Goal: Book appointment/travel/reservation

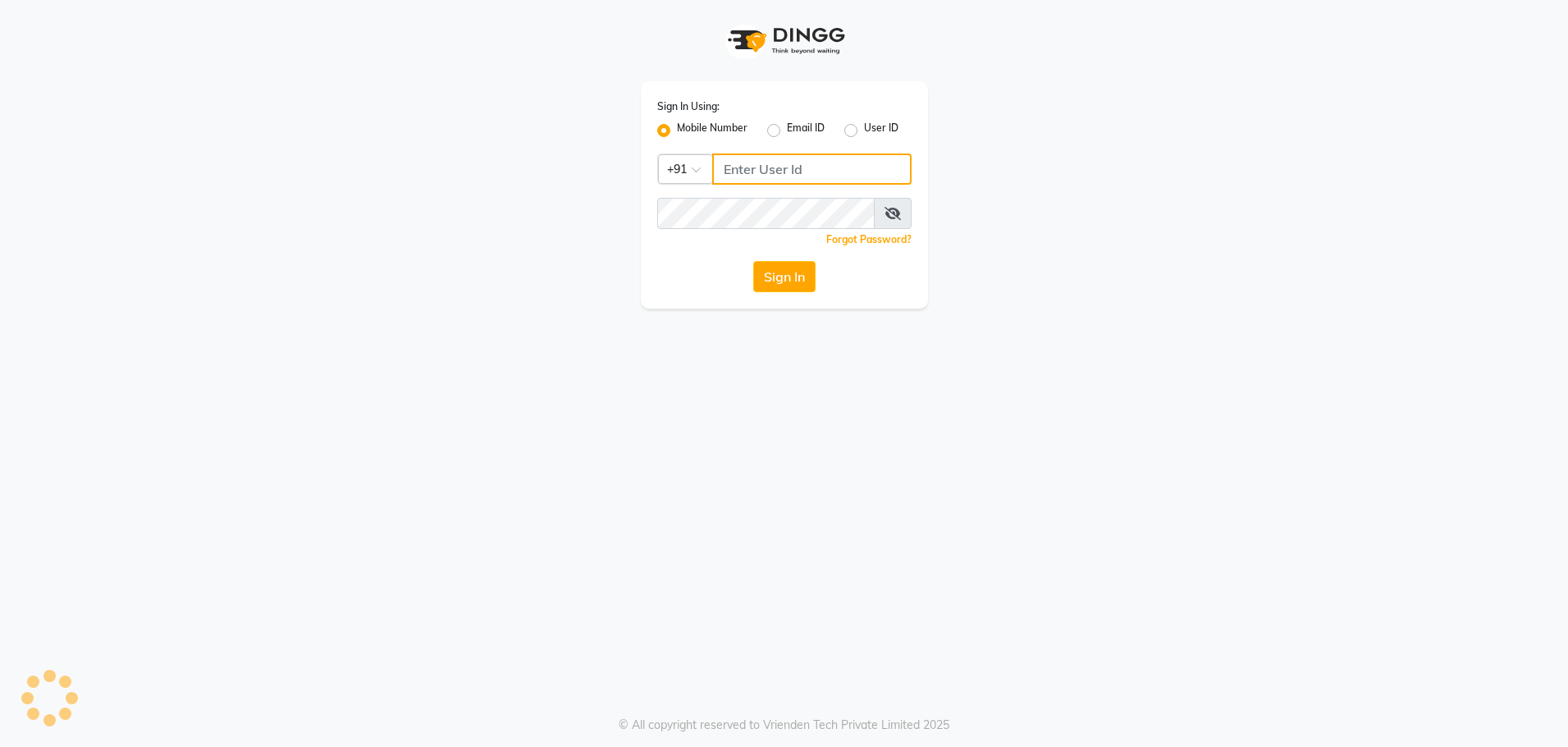
type input "8979810348"
click at [811, 281] on button "Sign In" at bounding box center [784, 276] width 62 height 32
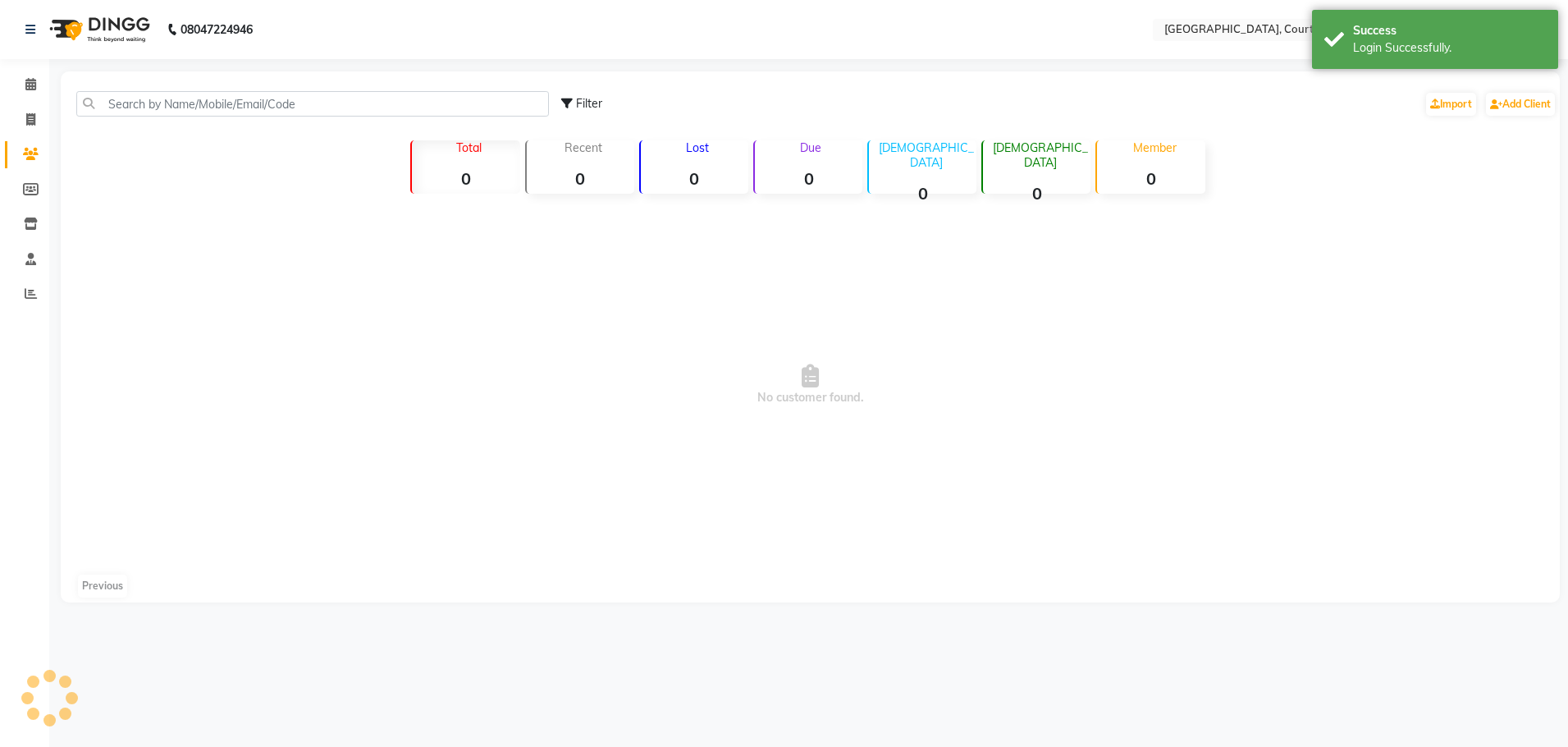
select select "en"
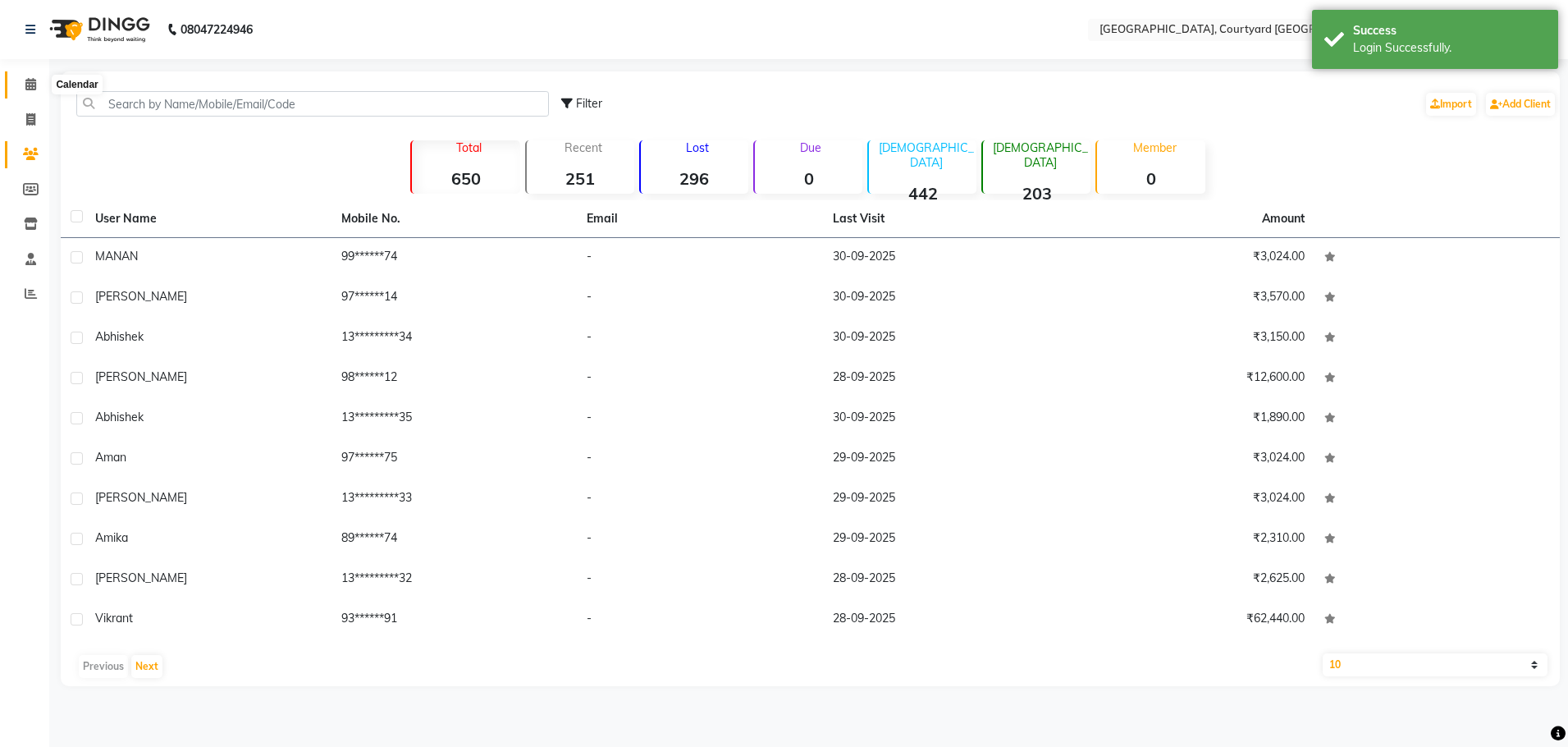
click at [32, 84] on icon at bounding box center [31, 84] width 11 height 12
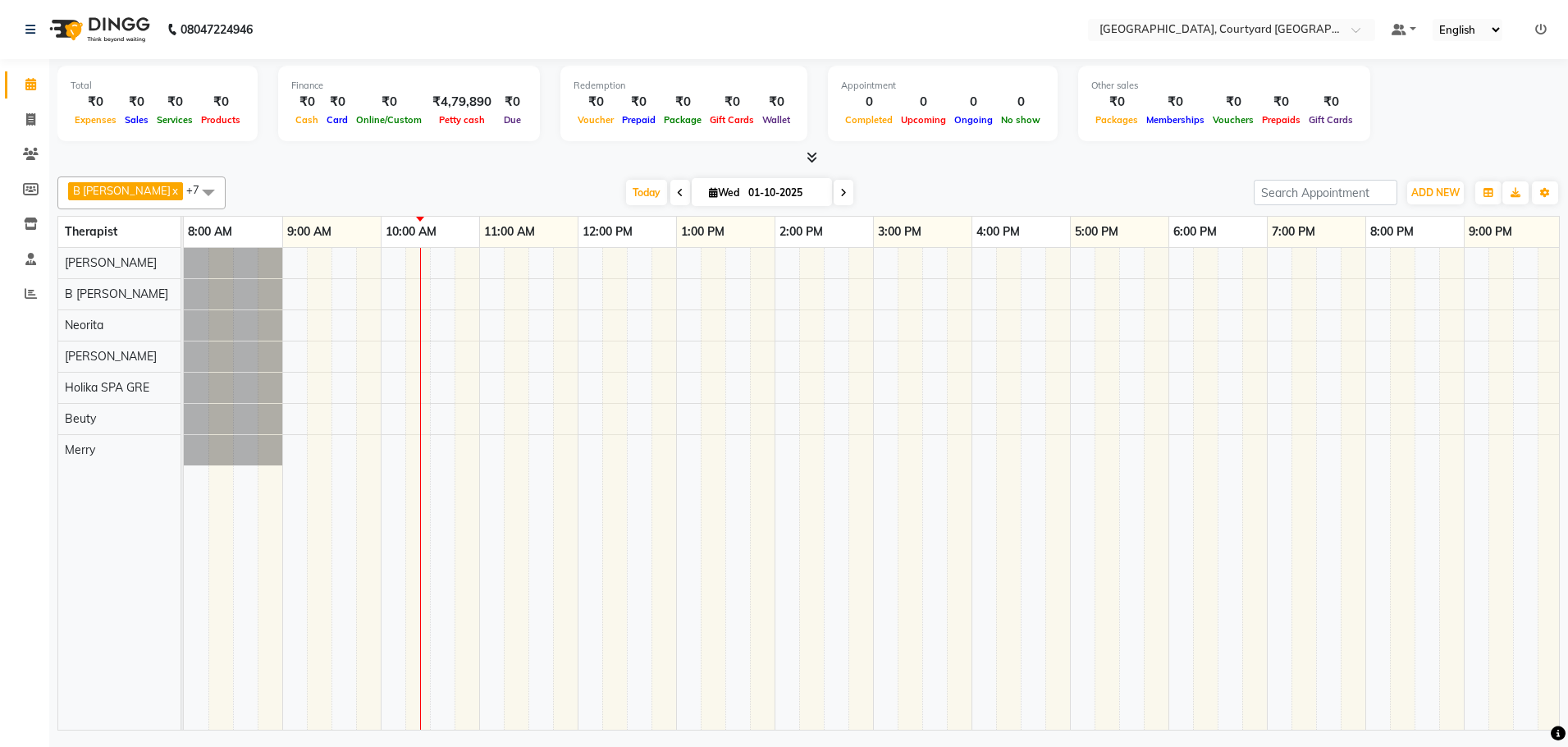
click at [429, 292] on div at bounding box center [971, 488] width 1576 height 481
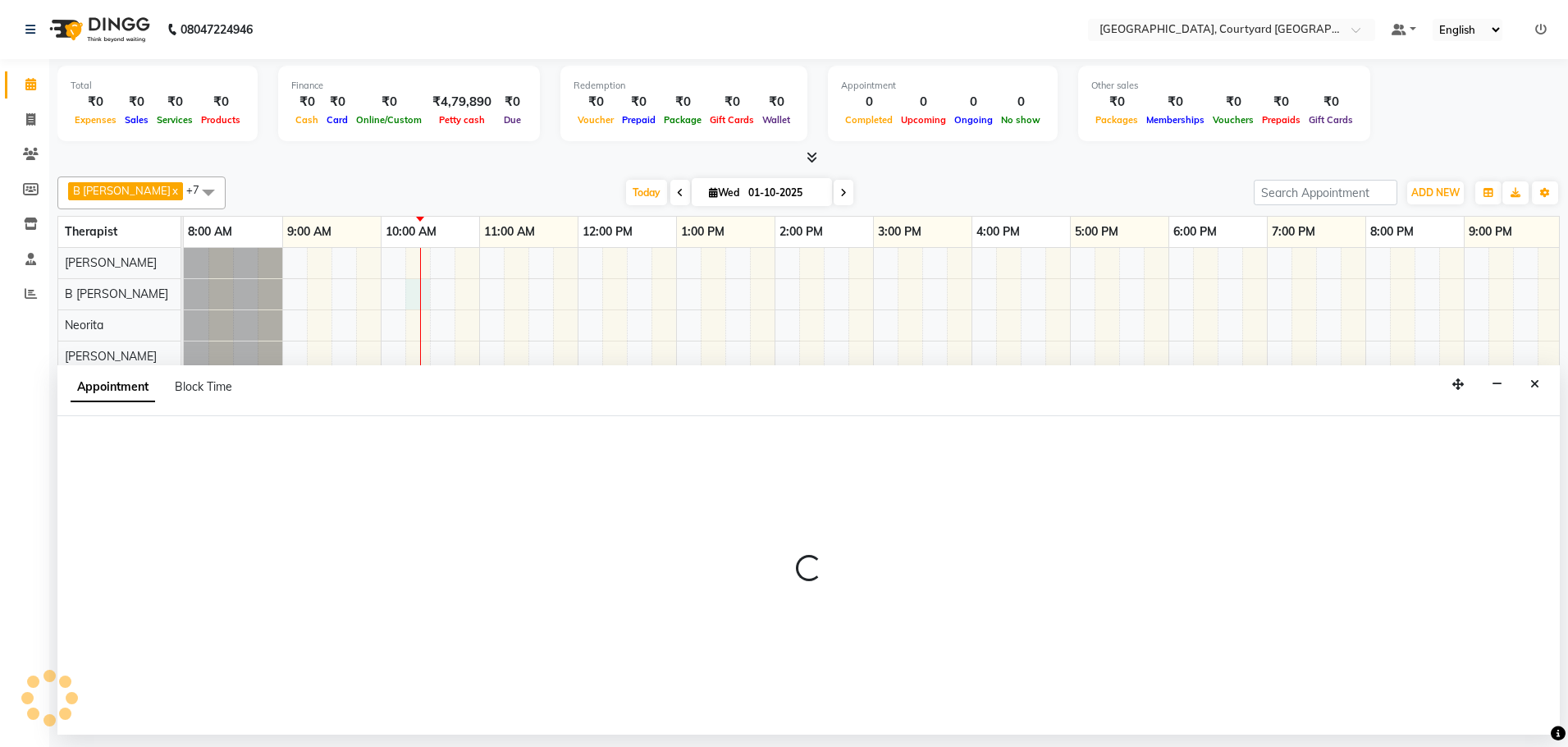
select select "70580"
select select "615"
select select "tentative"
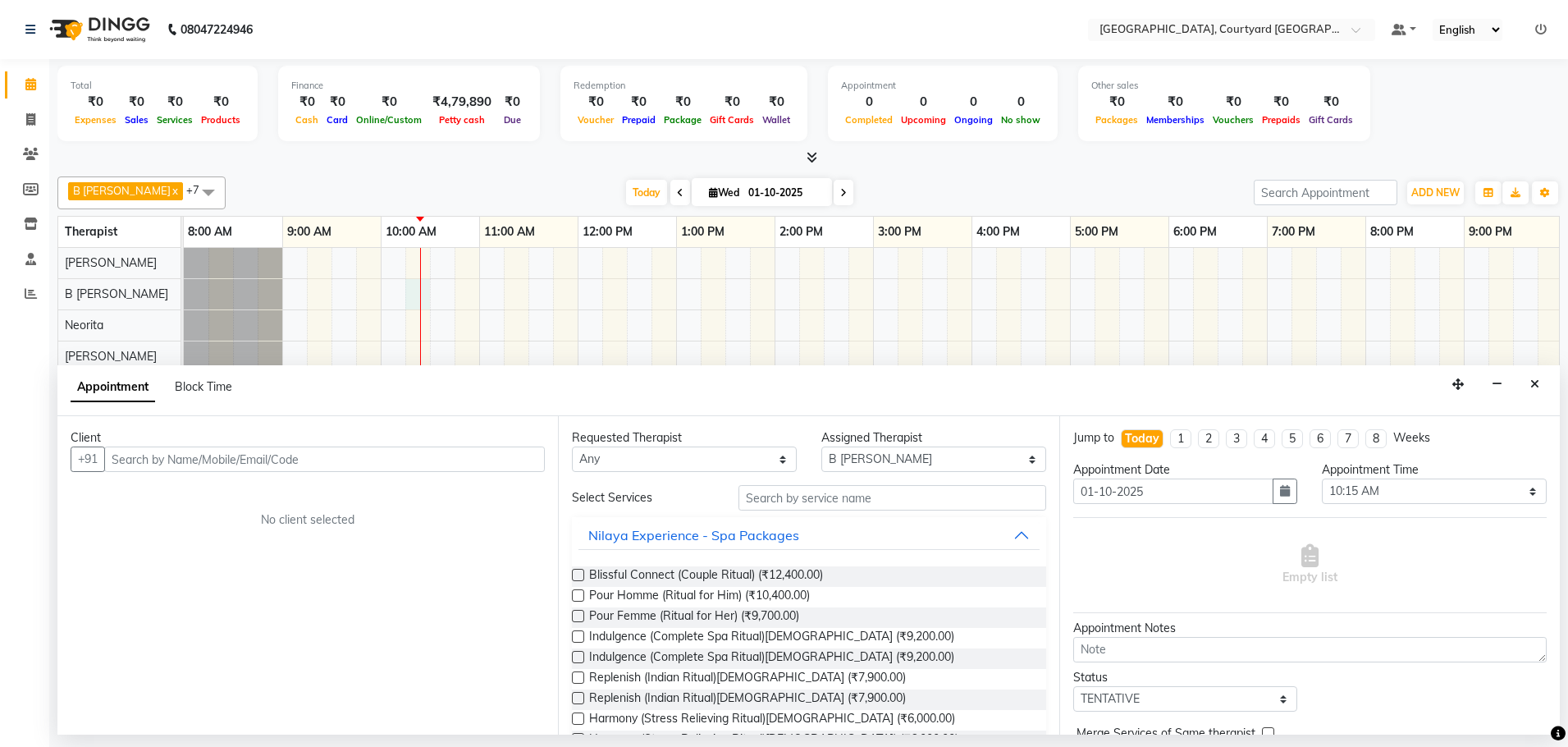
click at [253, 462] on input "text" at bounding box center [324, 459] width 440 height 26
type input "r"
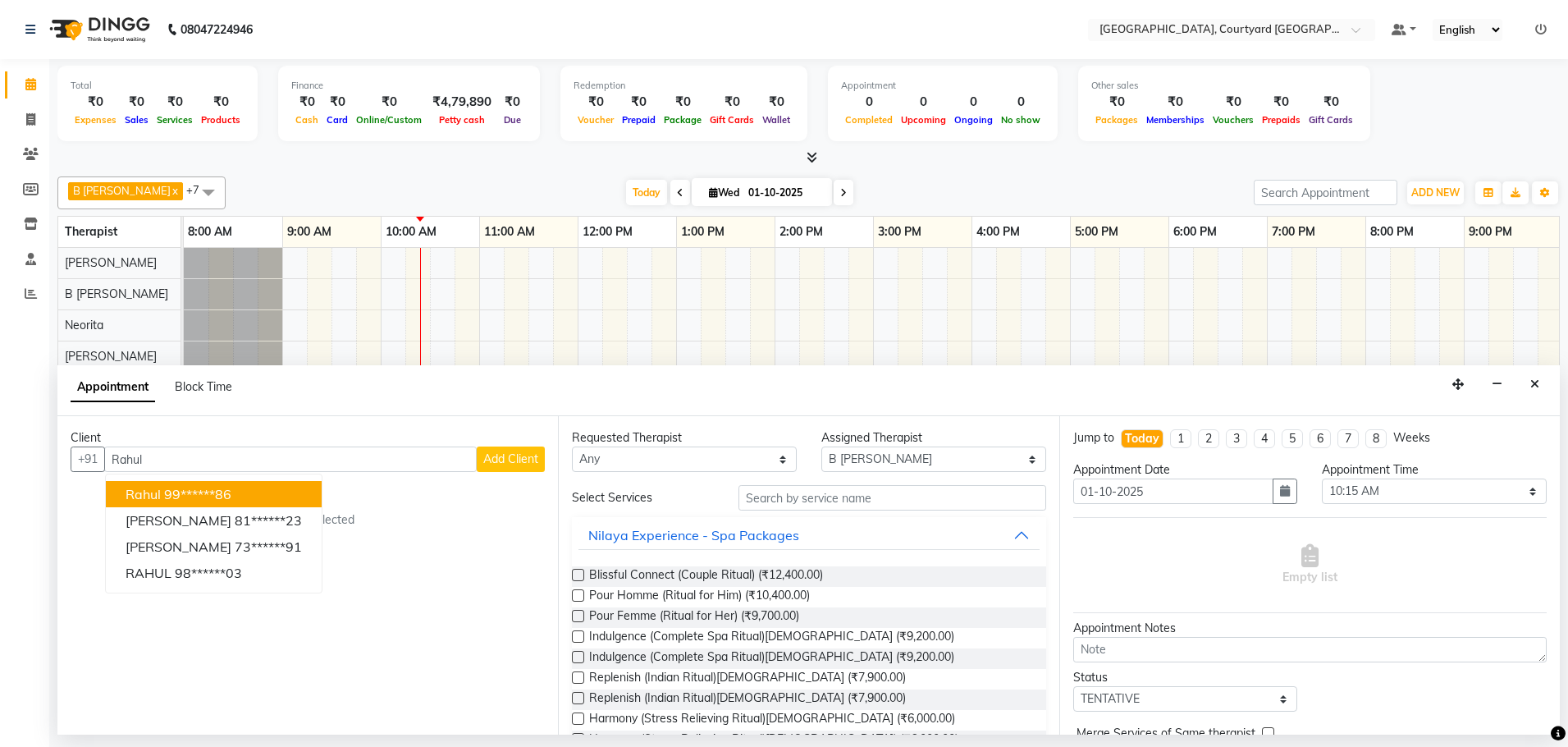
type input "Rahul"
click at [857, 501] on input "text" at bounding box center [892, 498] width 308 height 26
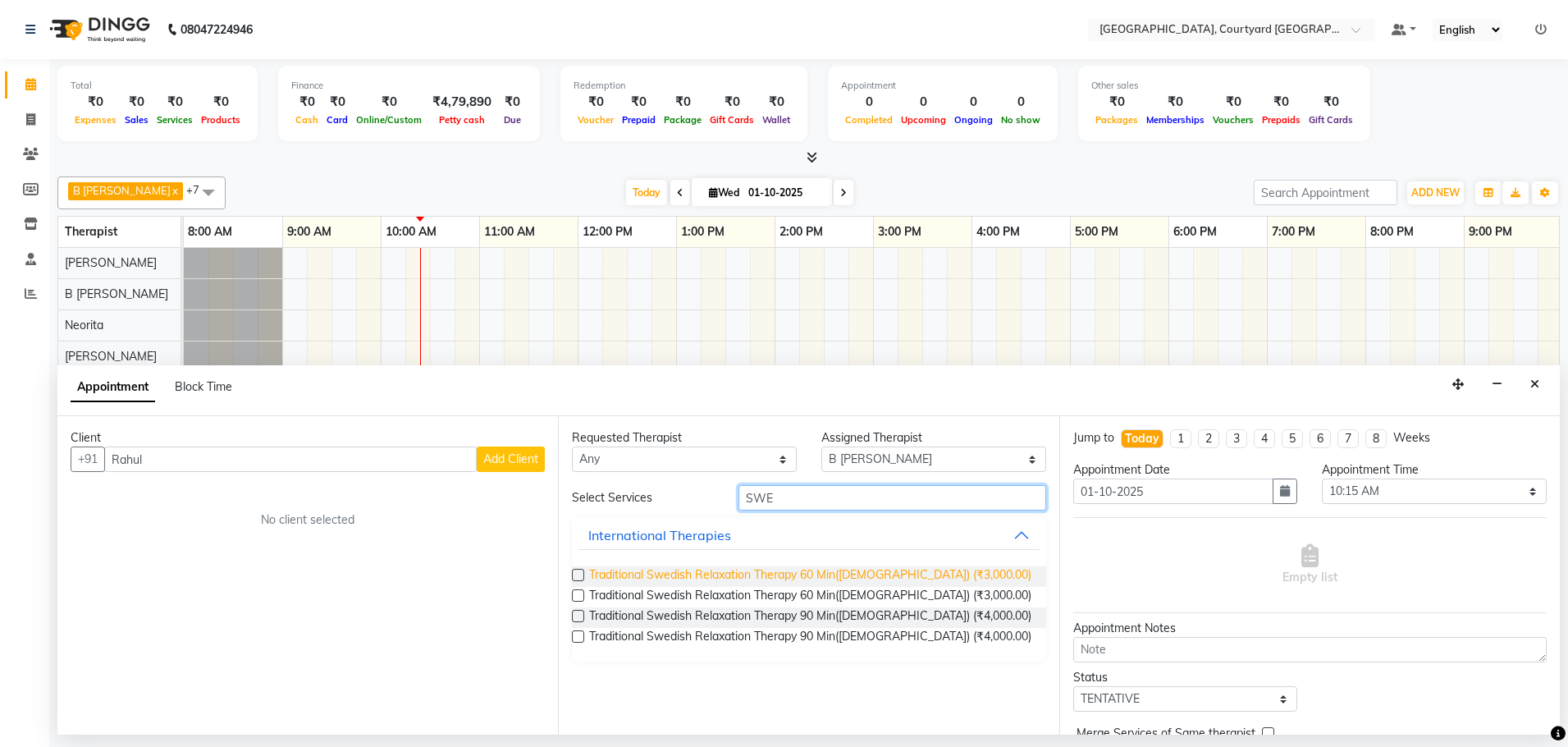
type input "SWE"
click at [848, 578] on span "Traditional Swedish Relaxation Therapy 60 Min(Male) (₹3,000.00)" at bounding box center [810, 576] width 442 height 20
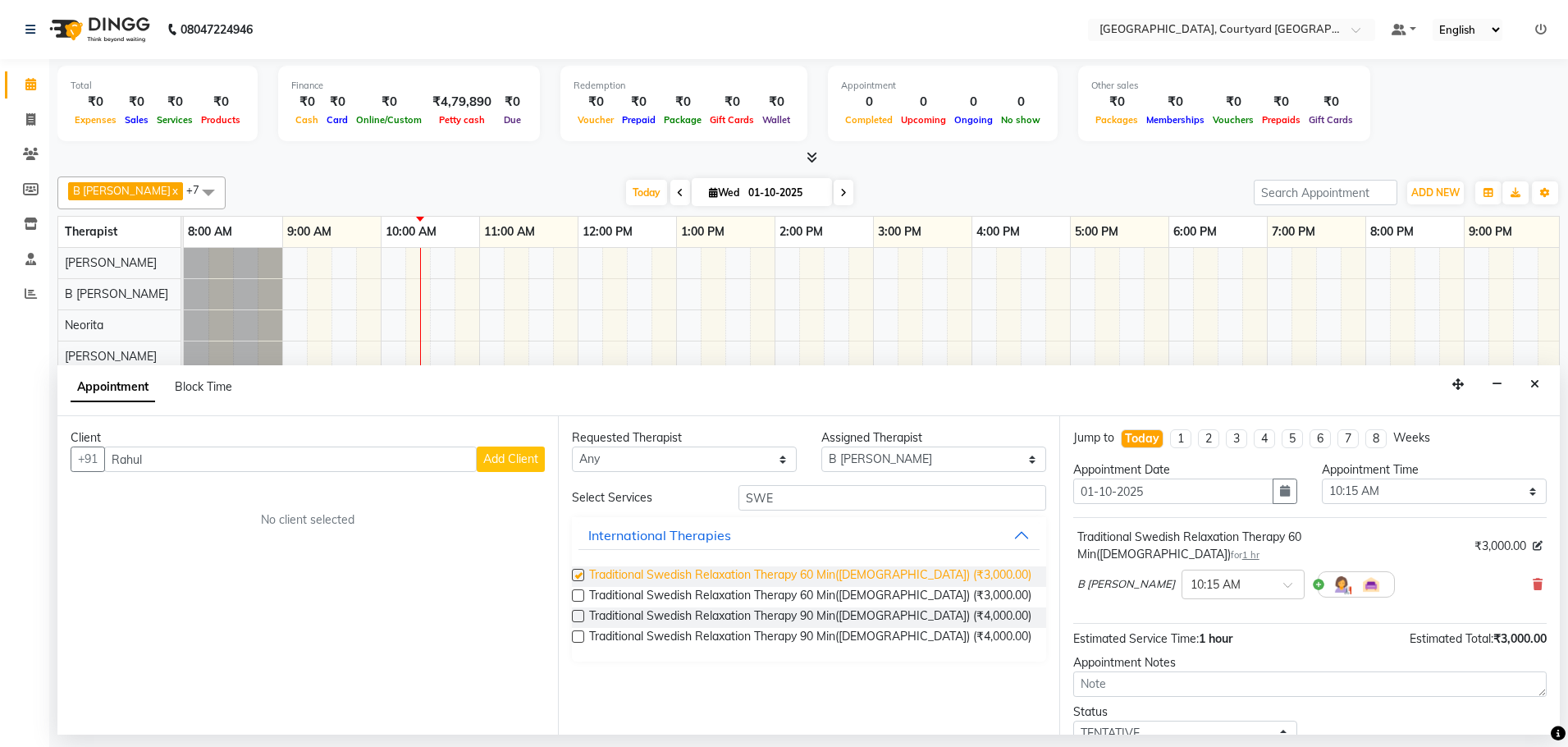
checkbox input "false"
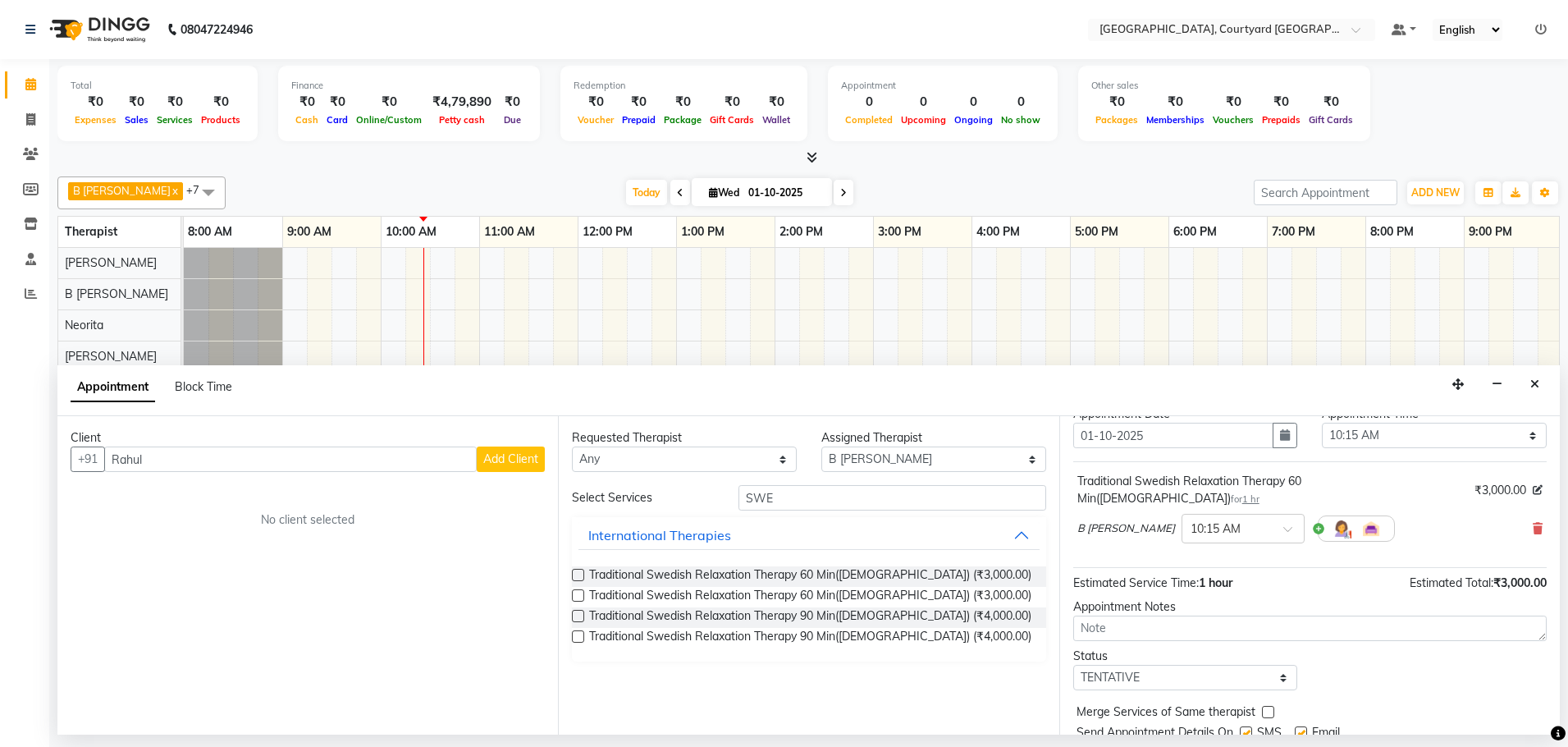
scroll to position [99, 0]
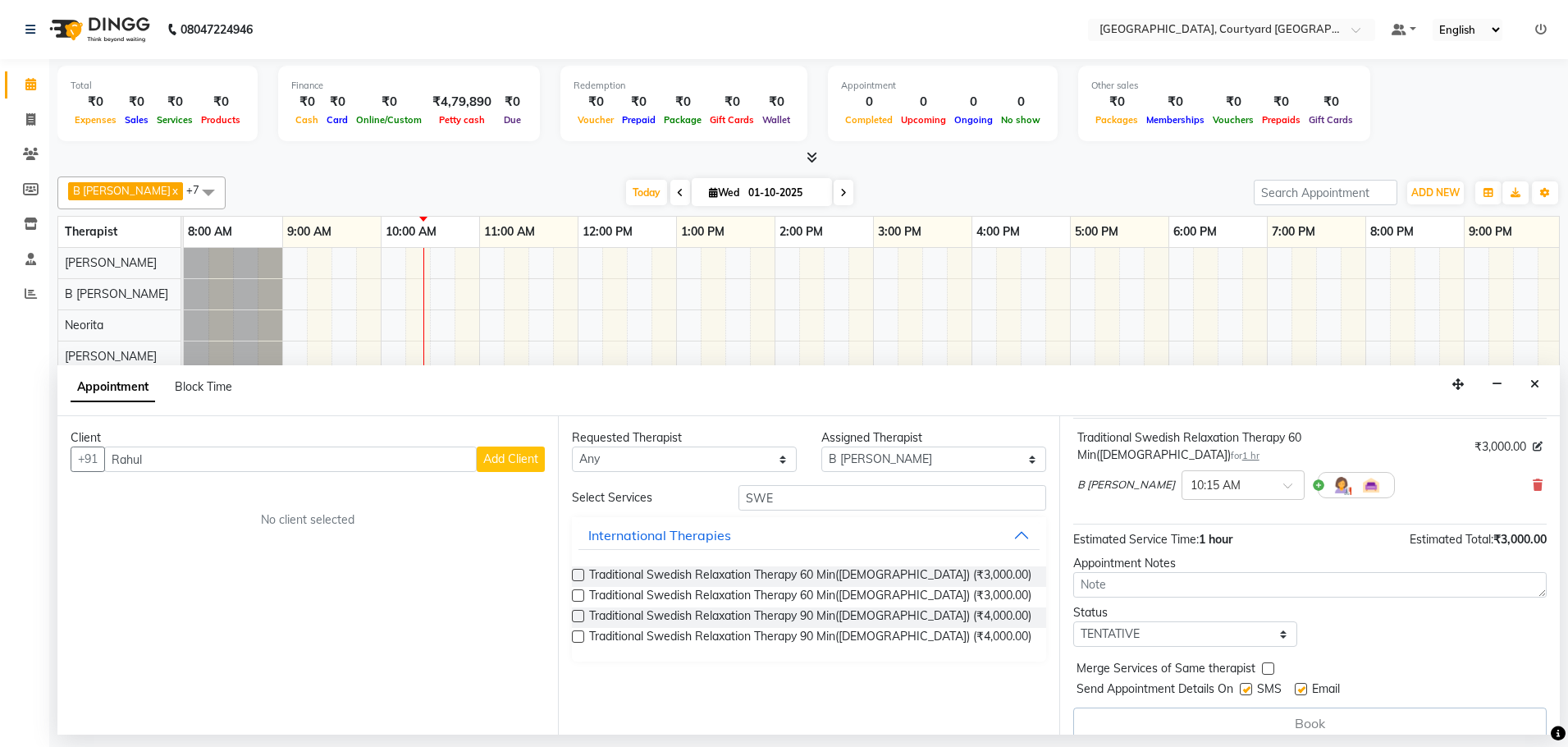
click at [512, 456] on span "Add Client" at bounding box center [511, 458] width 55 height 14
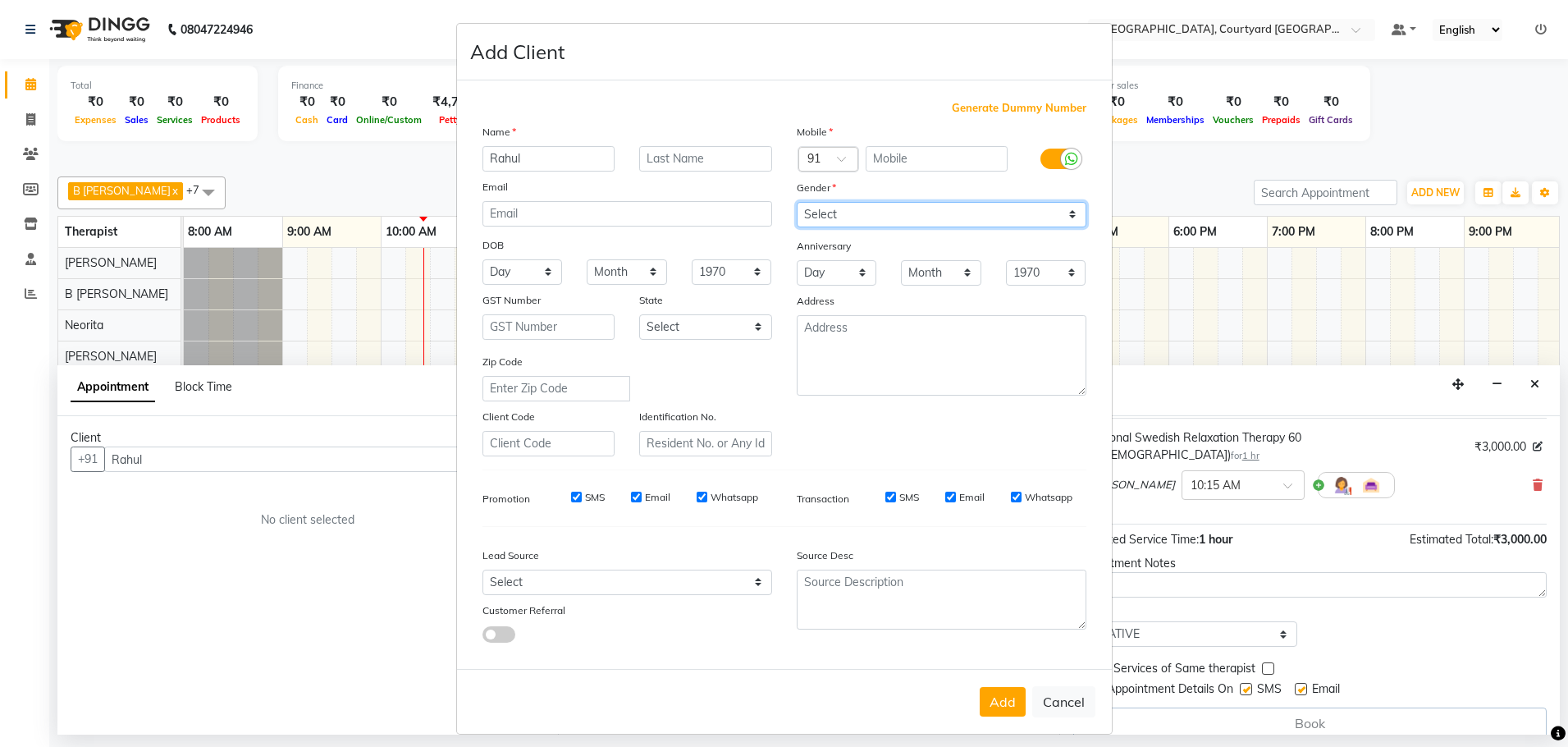
click at [813, 210] on select "Select Male Female Other Prefer Not To Say" at bounding box center [941, 214] width 290 height 26
select select "male"
click at [797, 202] on select "Select Male Female Other Prefer Not To Say" at bounding box center [941, 214] width 290 height 26
click at [885, 154] on input "text" at bounding box center [936, 159] width 142 height 26
type input "7893020111"
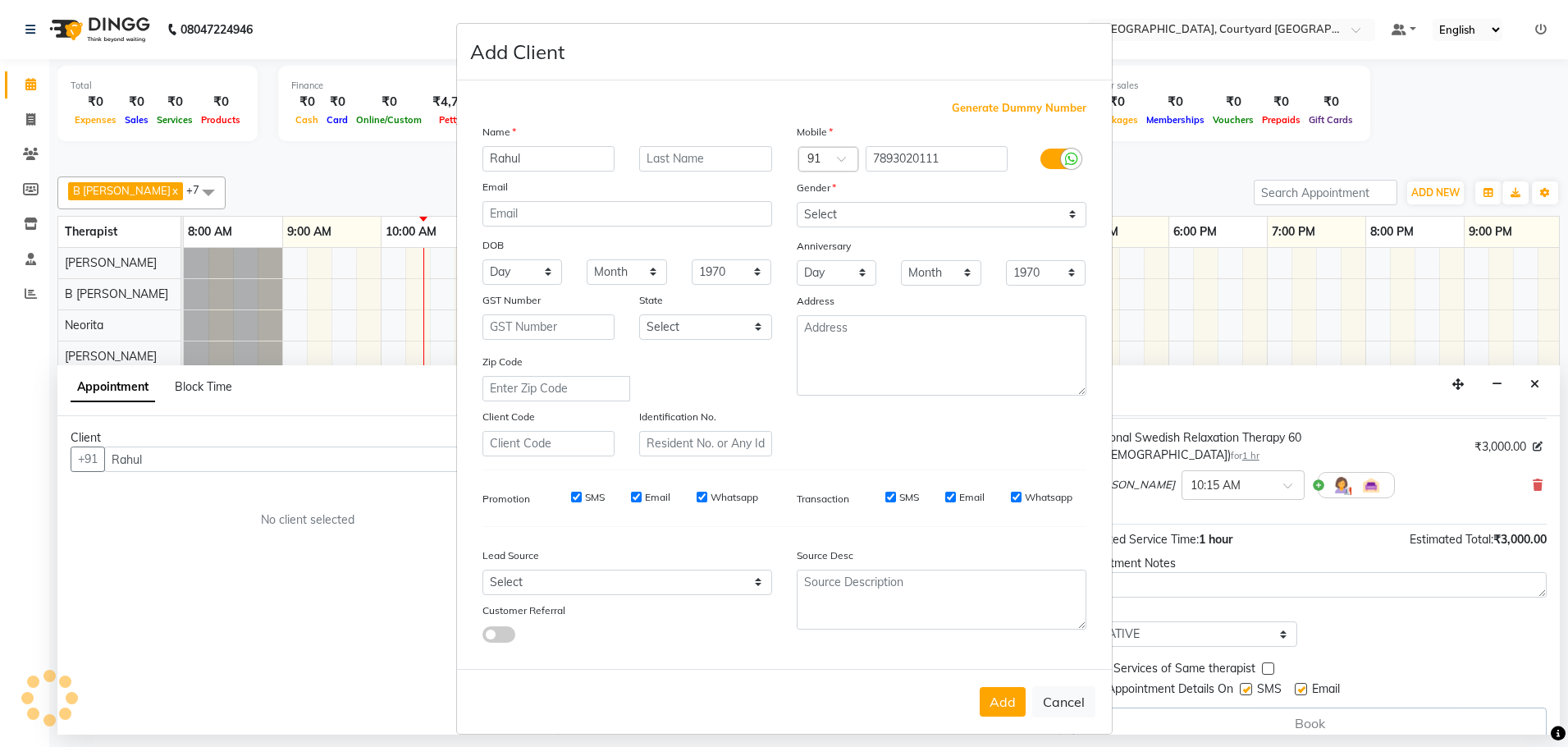
click at [1247, 673] on ngb-modal-window "Add Client Generate Dummy Number Name Rahul Email DOB Day 01 02 03 04 05 06 07 …" at bounding box center [784, 374] width 1568 height 747
click at [1249, 670] on ngb-modal-window "Add Client Generate Dummy Number Name Rahul Email DOB Day 01 02 03 04 05 06 07 …" at bounding box center [784, 374] width 1568 height 747
click at [992, 697] on button "Add" at bounding box center [1002, 701] width 46 height 30
type input "78******11"
select select
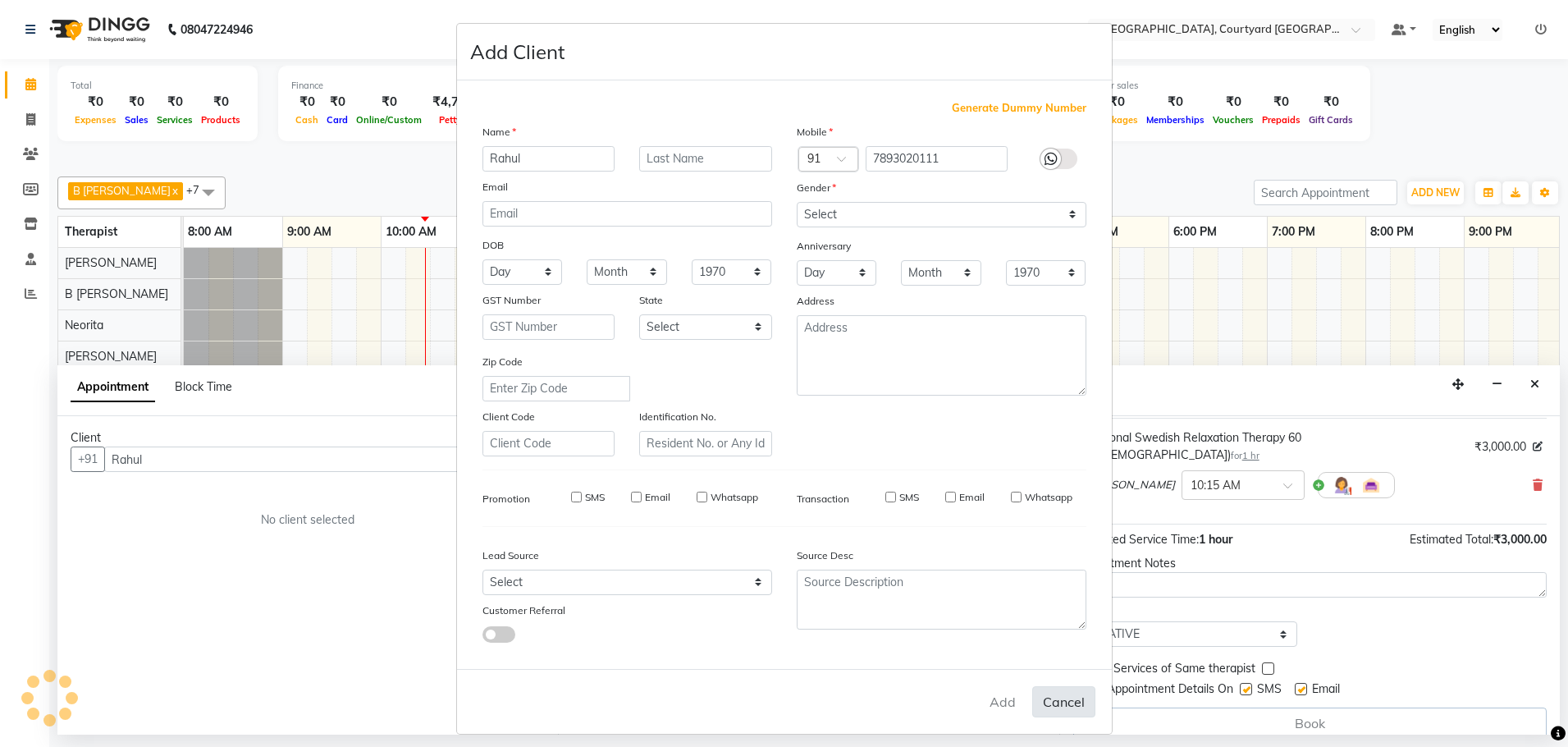
select select
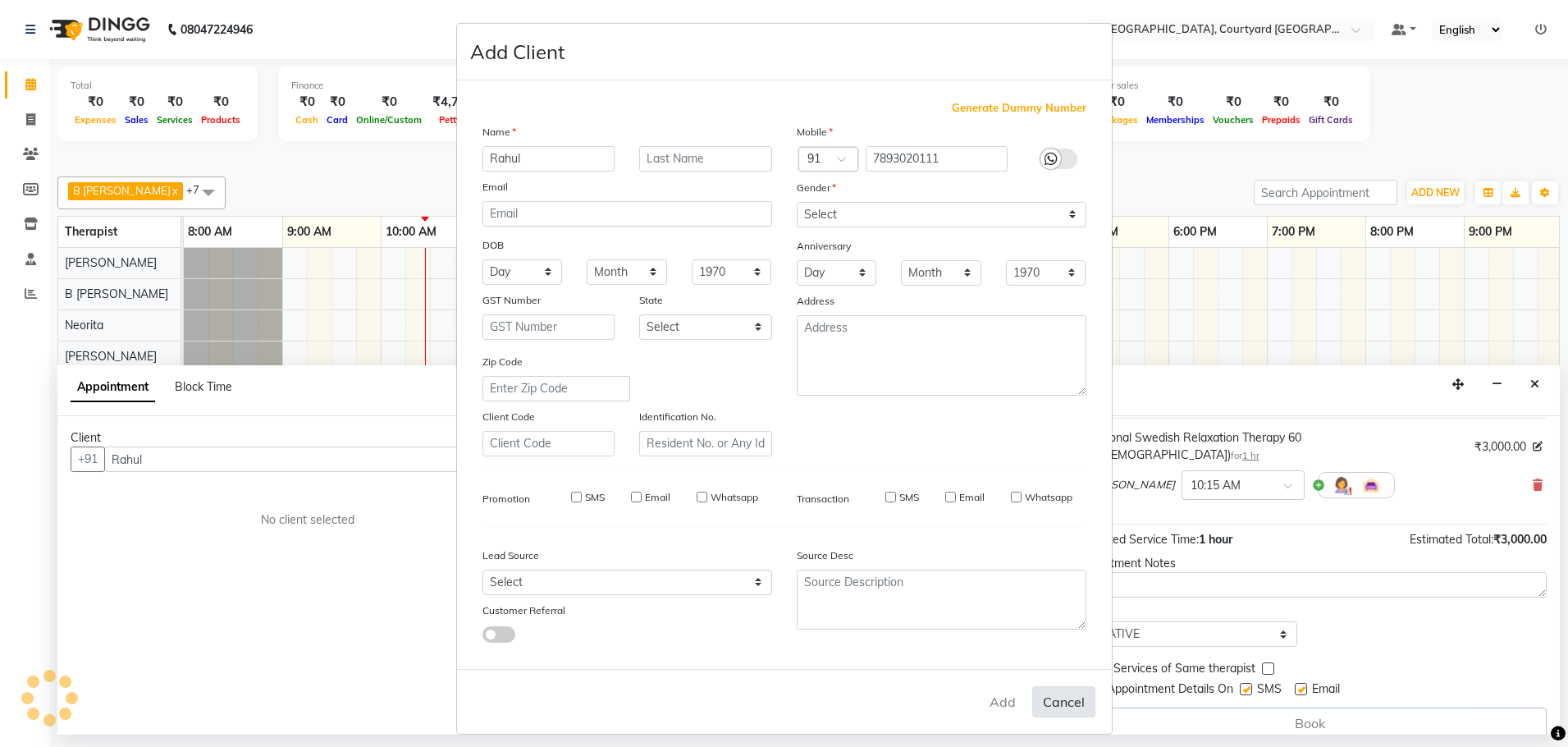
select select
checkbox input "false"
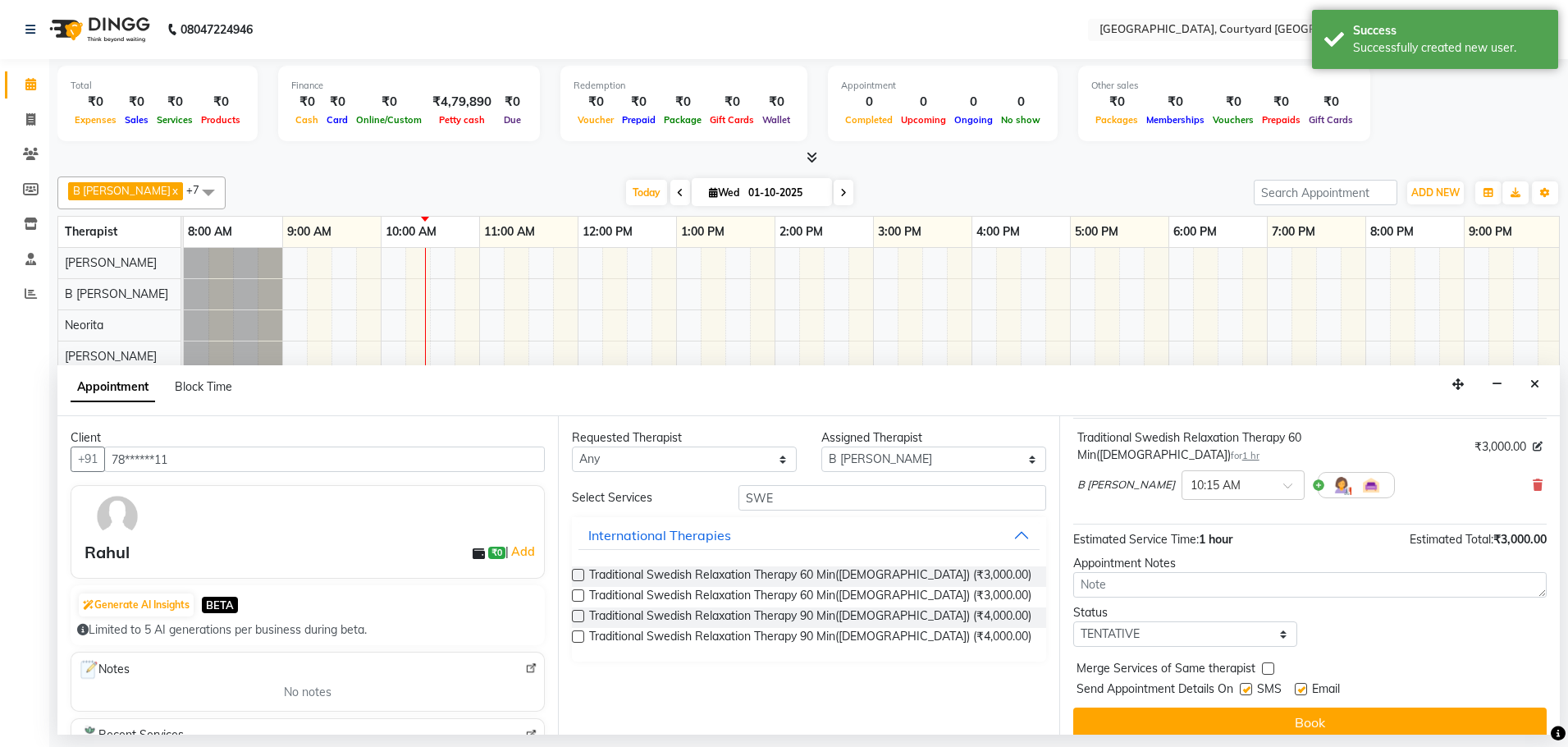
scroll to position [97, 0]
click at [1244, 684] on label at bounding box center [1246, 690] width 12 height 12
click at [1244, 687] on input "checkbox" at bounding box center [1245, 692] width 11 height 11
checkbox input "false"
click at [1299, 684] on label at bounding box center [1300, 690] width 12 height 12
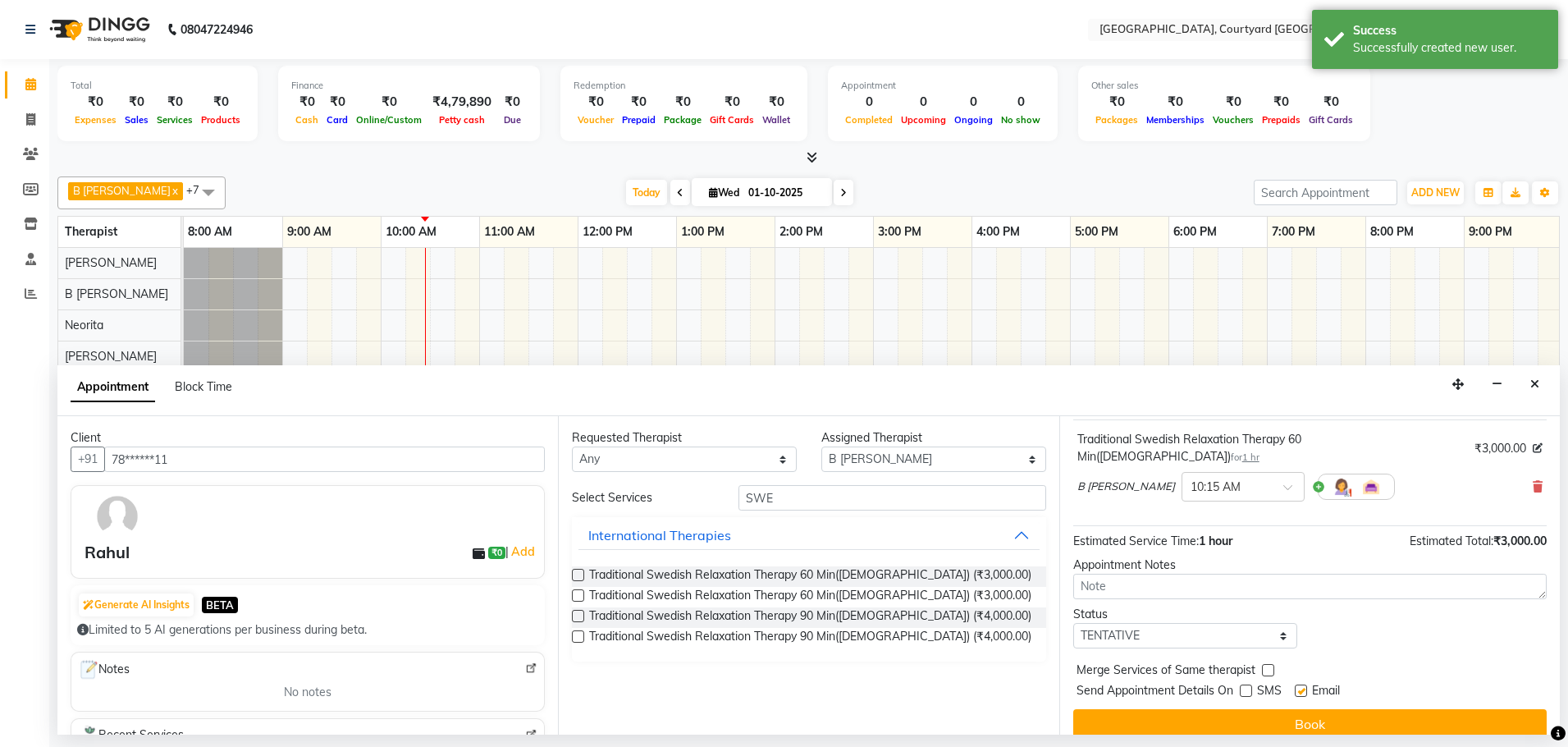
click at [1299, 687] on input "checkbox" at bounding box center [1300, 692] width 11 height 11
checkbox input "false"
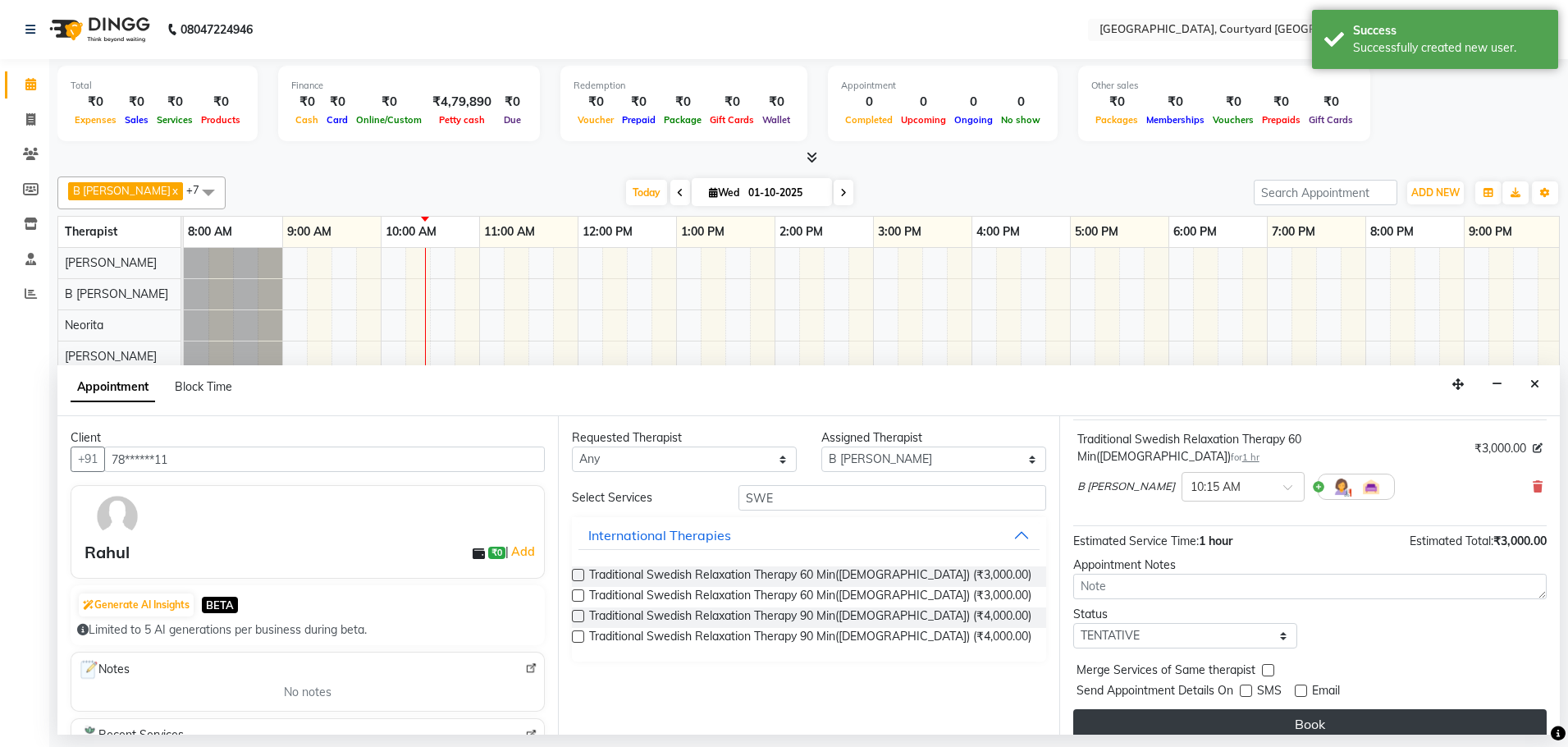
click at [1300, 709] on button "Book" at bounding box center [1310, 723] width 474 height 30
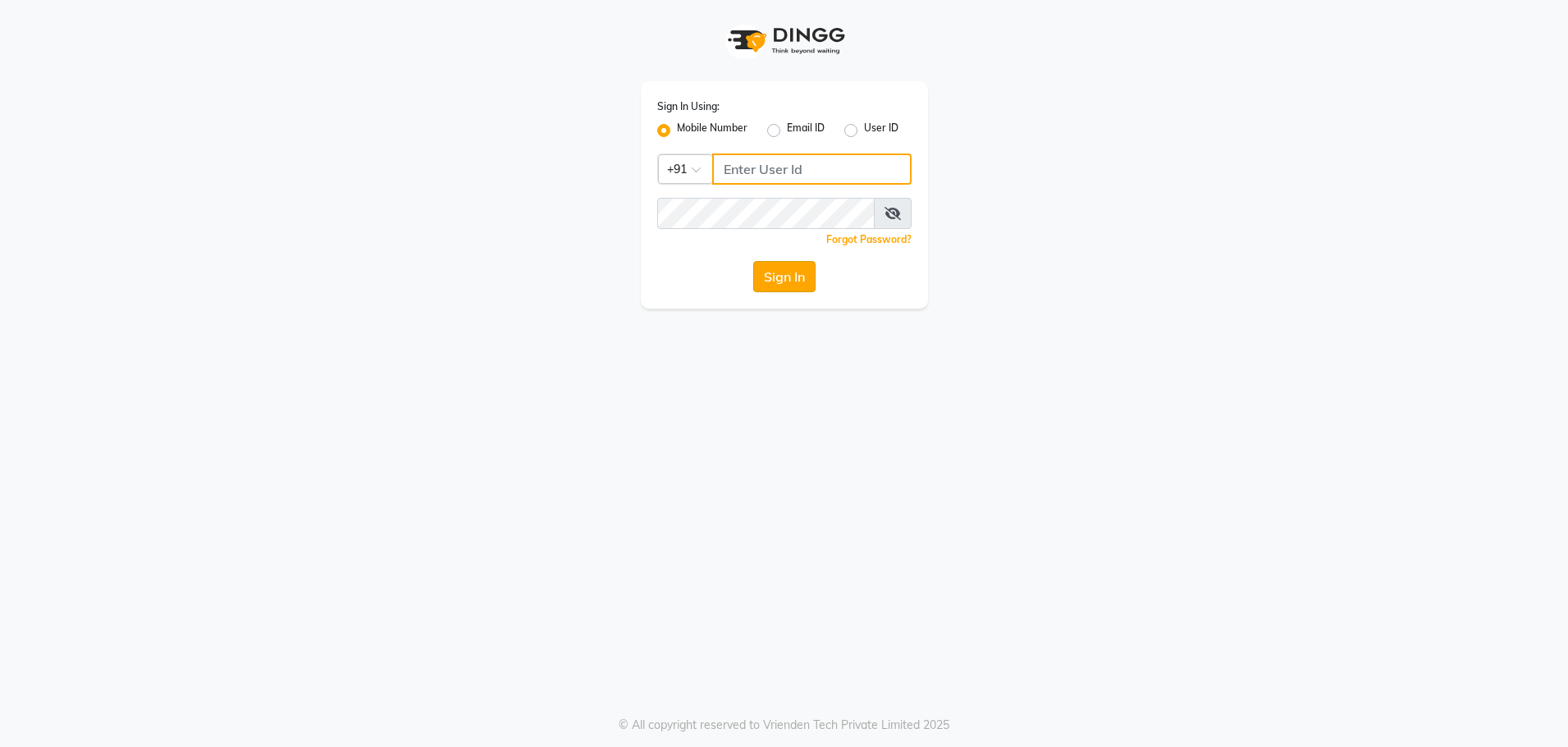
type input "8979810348"
click at [798, 277] on button "Sign In" at bounding box center [784, 276] width 62 height 32
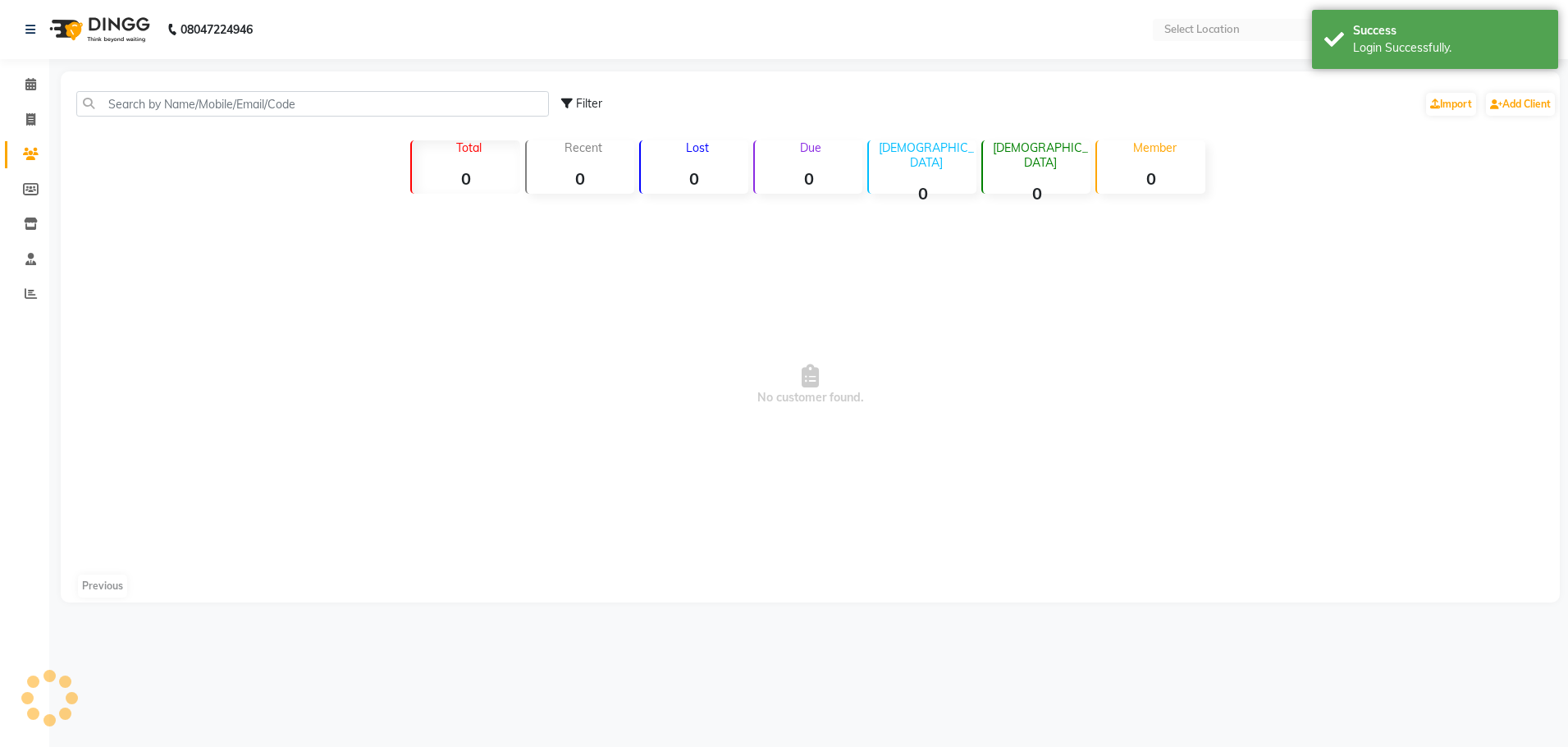
select select "en"
